Goal: Task Accomplishment & Management: Manage account settings

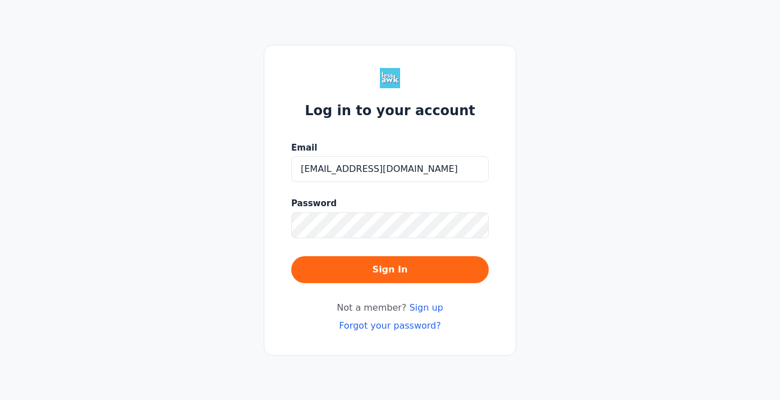
type input "[EMAIL_ADDRESS][DOMAIN_NAME]"
click at [291, 256] on button "Sign In" at bounding box center [390, 269] width 198 height 27
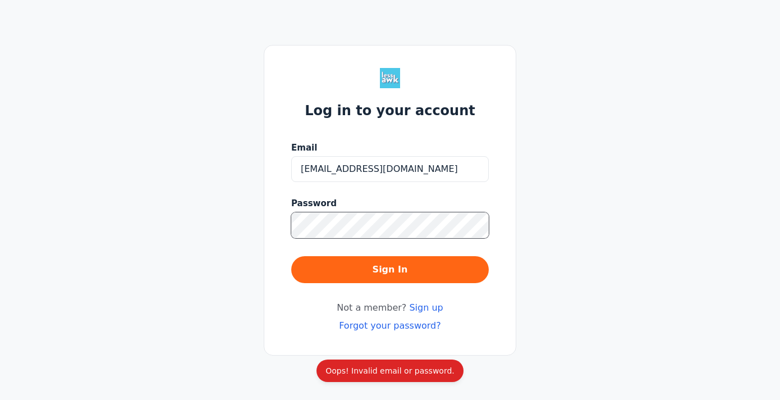
click at [290, 229] on div "Log in to your account Email [EMAIL_ADDRESS][DOMAIN_NAME] Password Sign In Not …" at bounding box center [390, 200] width 253 height 310
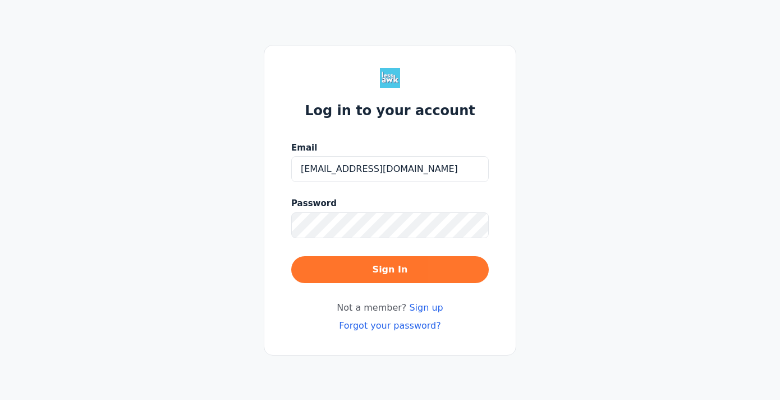
click at [374, 268] on button "Sign In" at bounding box center [390, 269] width 198 height 27
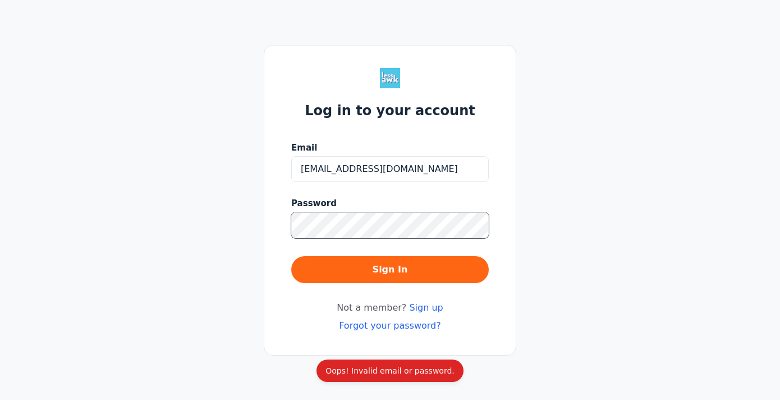
click at [286, 219] on div "Log in to your account Email [EMAIL_ADDRESS][DOMAIN_NAME] Password Sign In Not …" at bounding box center [390, 200] width 253 height 310
click at [281, 225] on div "Log in to your account Email [EMAIL_ADDRESS][DOMAIN_NAME] Password Sign In Not …" at bounding box center [390, 200] width 253 height 310
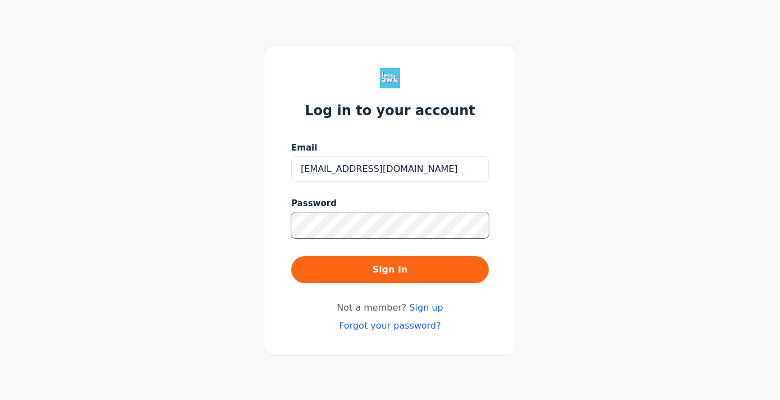
click at [291, 256] on button "Sign In" at bounding box center [390, 269] width 198 height 27
click at [398, 328] on link "Forgot your password?" at bounding box center [390, 325] width 102 height 11
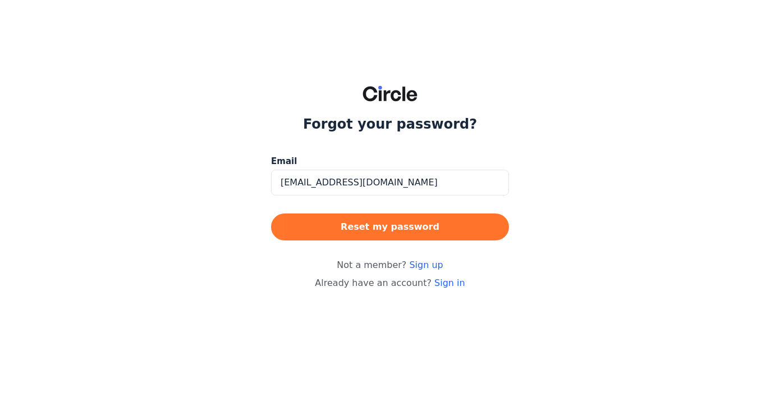
type input "[EMAIL_ADDRESS][DOMAIN_NAME]"
click at [385, 230] on button "Reset my password" at bounding box center [390, 226] width 238 height 27
